Goal: Task Accomplishment & Management: Manage account settings

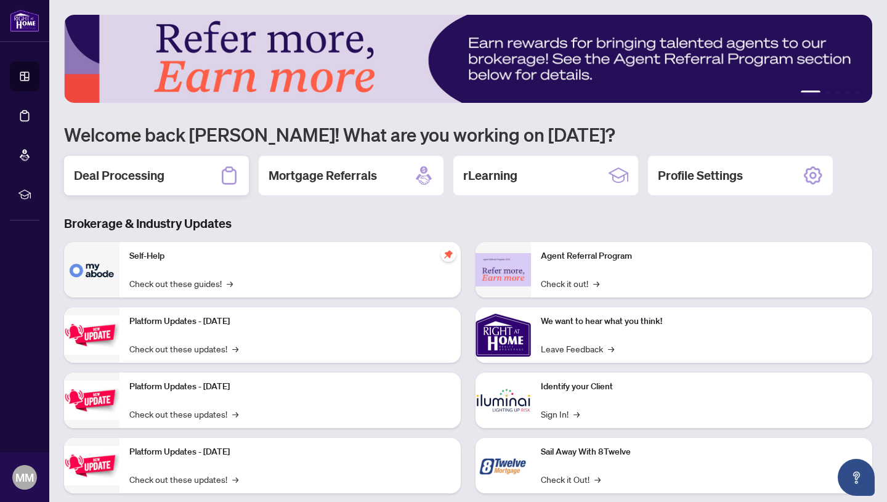
click at [110, 178] on h2 "Deal Processing" at bounding box center [119, 175] width 91 height 17
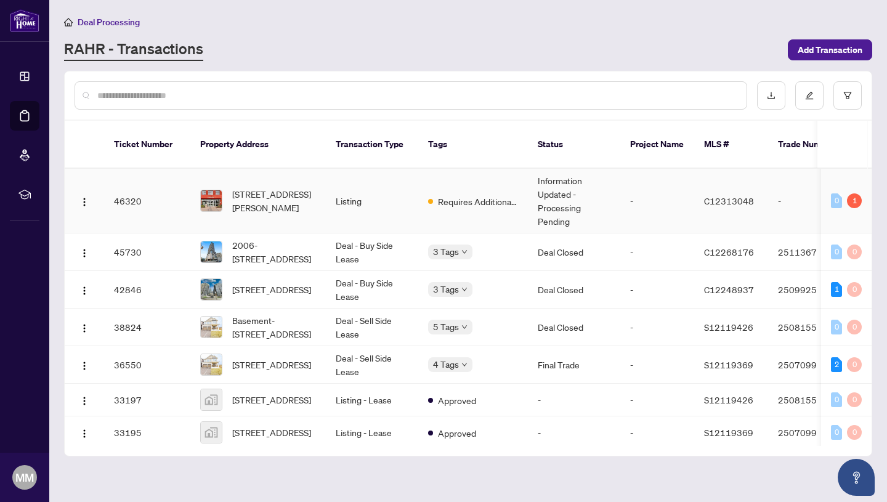
click at [450, 199] on td "Requires Additional Docs" at bounding box center [473, 201] width 110 height 65
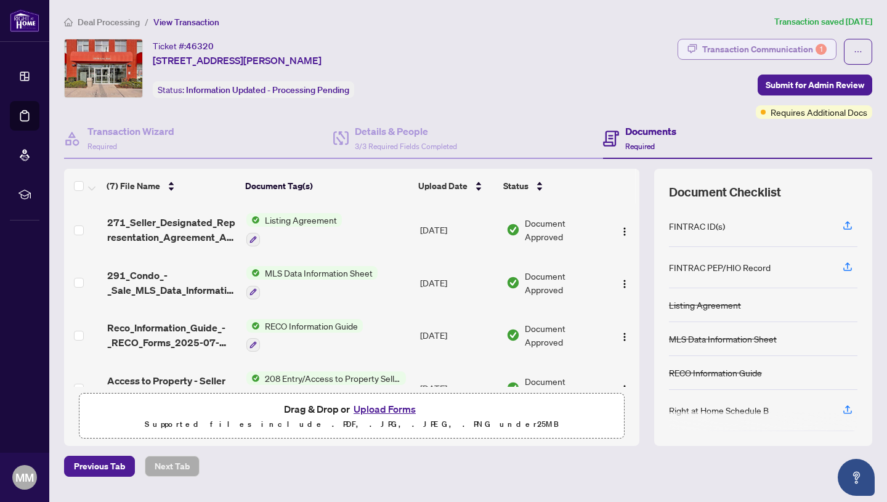
click at [771, 46] on div "Transaction Communication 1" at bounding box center [764, 49] width 124 height 20
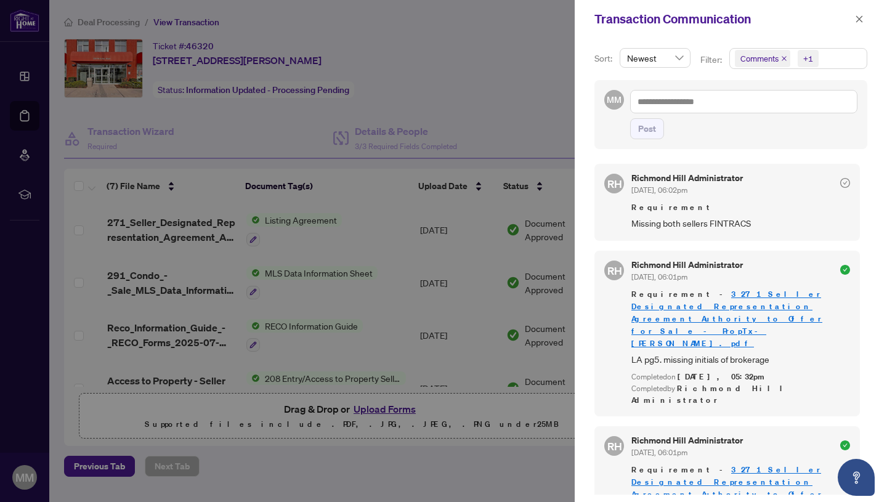
click at [511, 109] on div at bounding box center [443, 251] width 887 height 502
click at [863, 19] on button "button" at bounding box center [859, 19] width 16 height 15
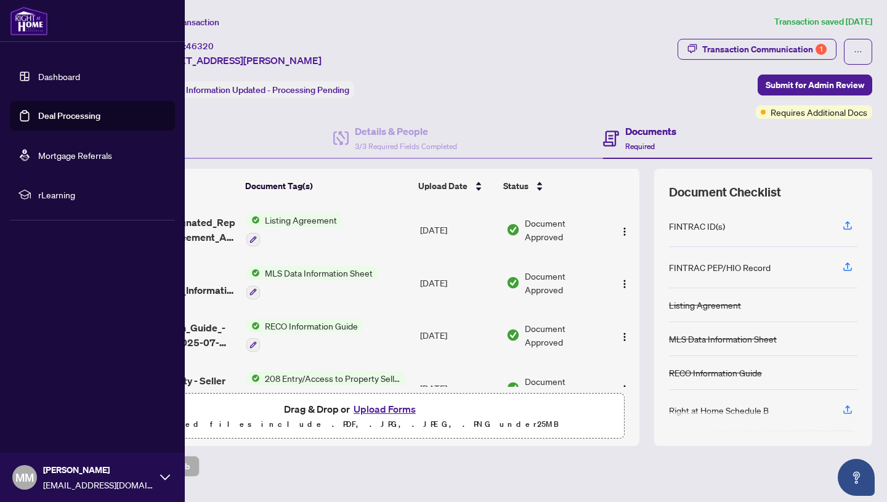
click at [59, 78] on link "Dashboard" at bounding box center [59, 76] width 42 height 11
